Goal: Check status: Check status

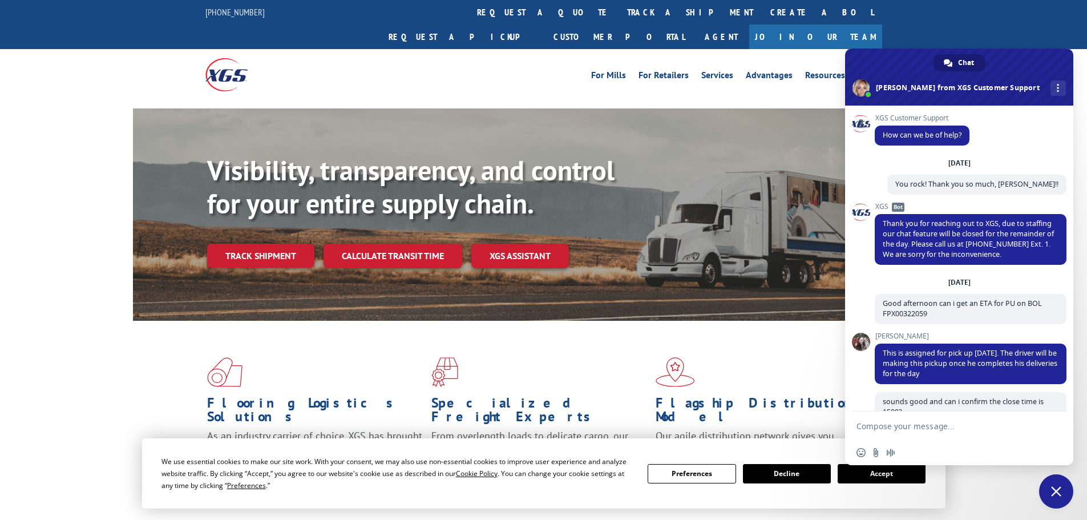
click at [1050, 487] on span "Close chat" at bounding box center [1056, 491] width 34 height 34
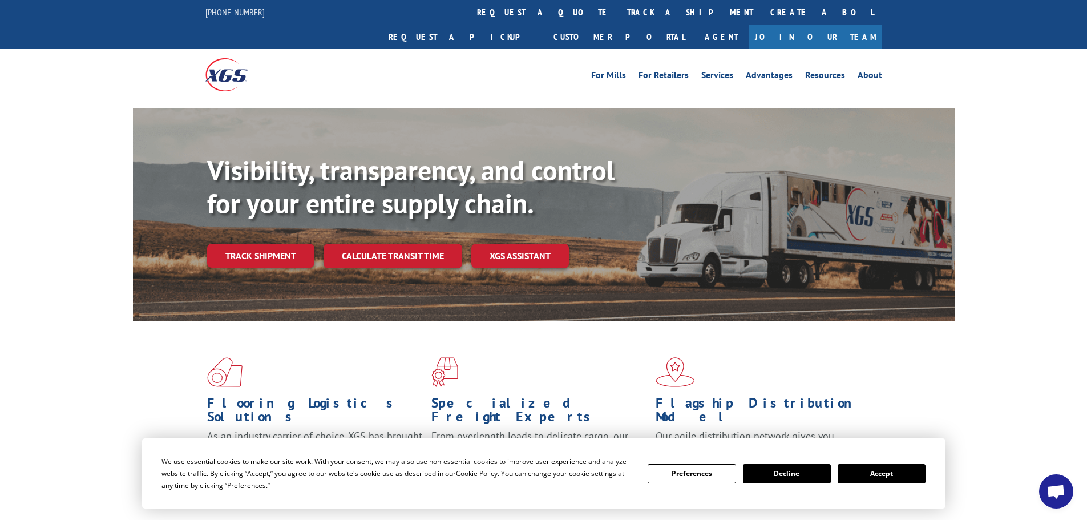
click at [877, 477] on button "Accept" at bounding box center [882, 473] width 88 height 19
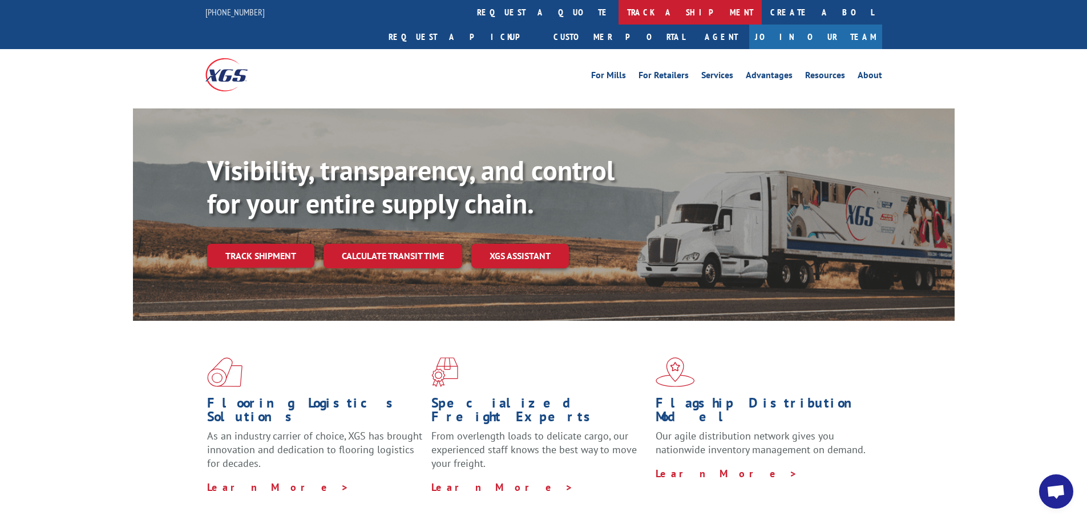
click at [619, 7] on link "track a shipment" at bounding box center [690, 12] width 143 height 25
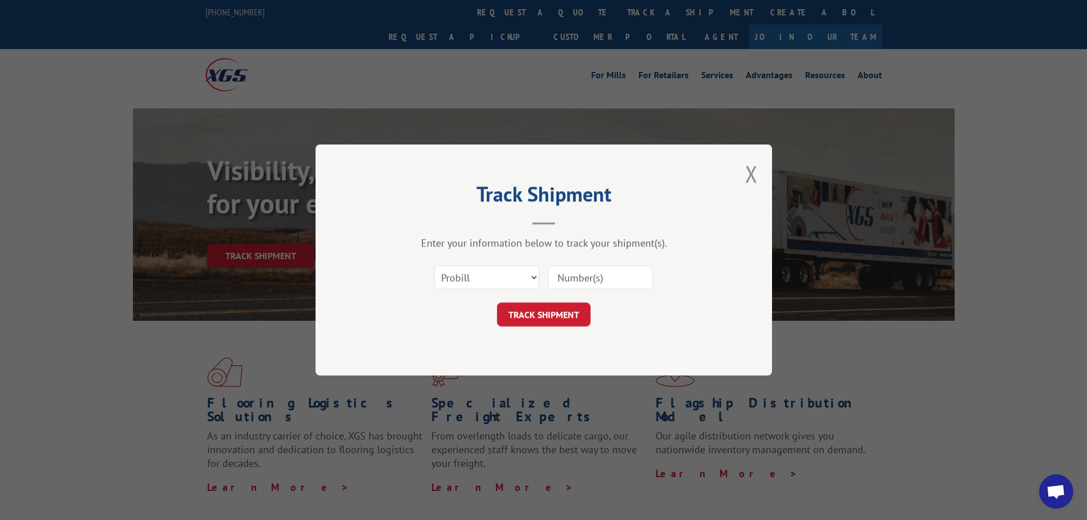
click at [582, 276] on input at bounding box center [600, 277] width 105 height 24
paste input "6345962092"
type input "6345962092"
click at [557, 313] on button "TRACK SHIPMENT" at bounding box center [544, 314] width 94 height 24
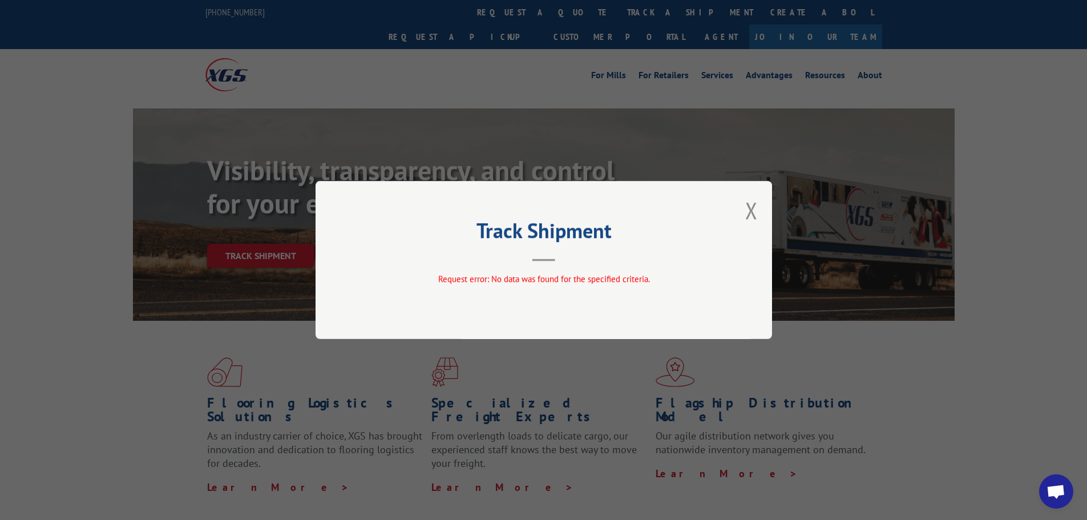
click at [749, 209] on button "Close modal" at bounding box center [751, 210] width 13 height 30
